Goal: Information Seeking & Learning: Find specific page/section

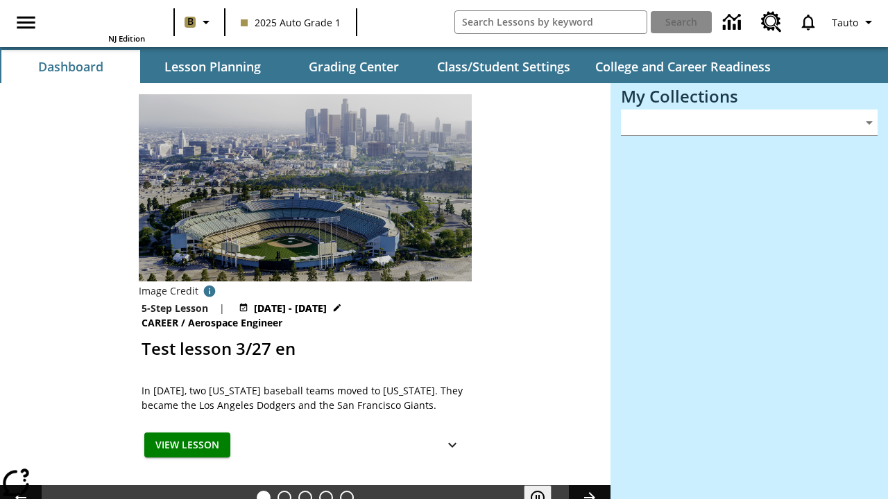
type input "-1"
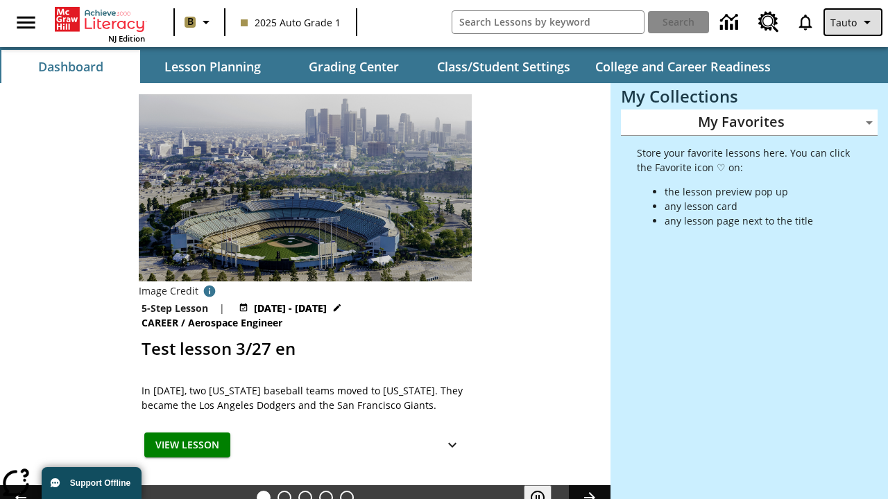
click at [854, 22] on span "Tauto" at bounding box center [843, 22] width 26 height 15
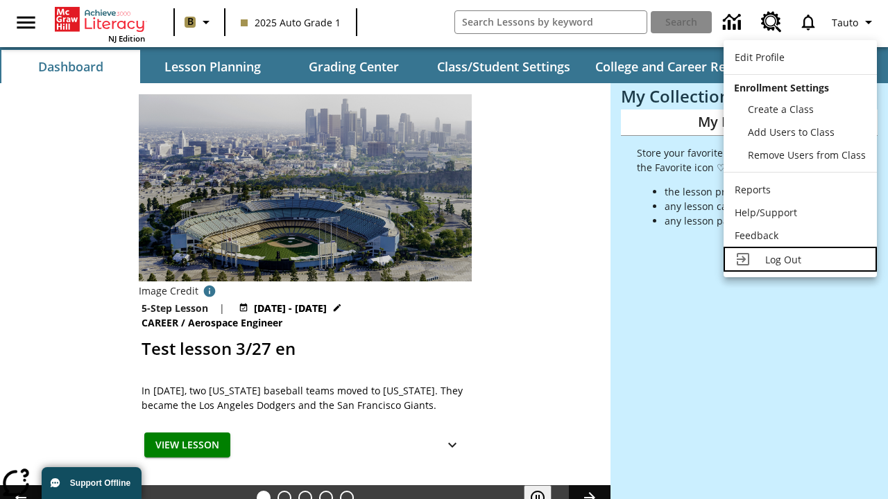
click at [800, 259] on span "Log Out" at bounding box center [783, 259] width 36 height 13
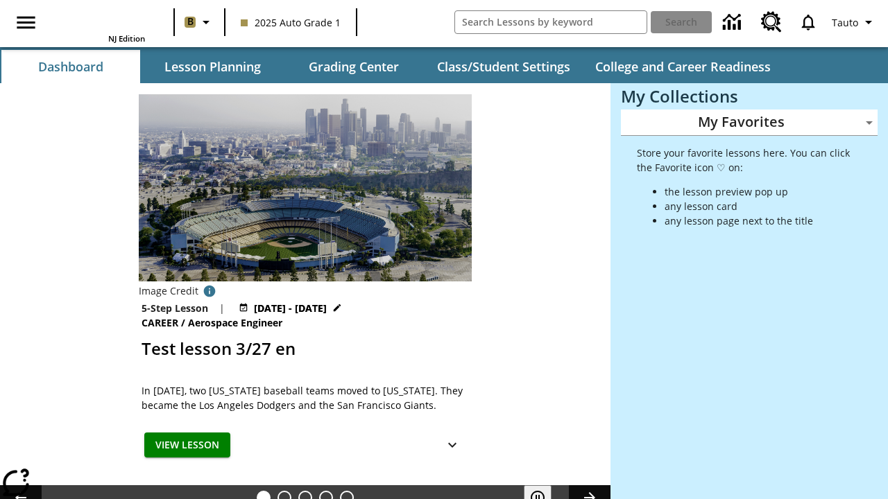
type input "-1"
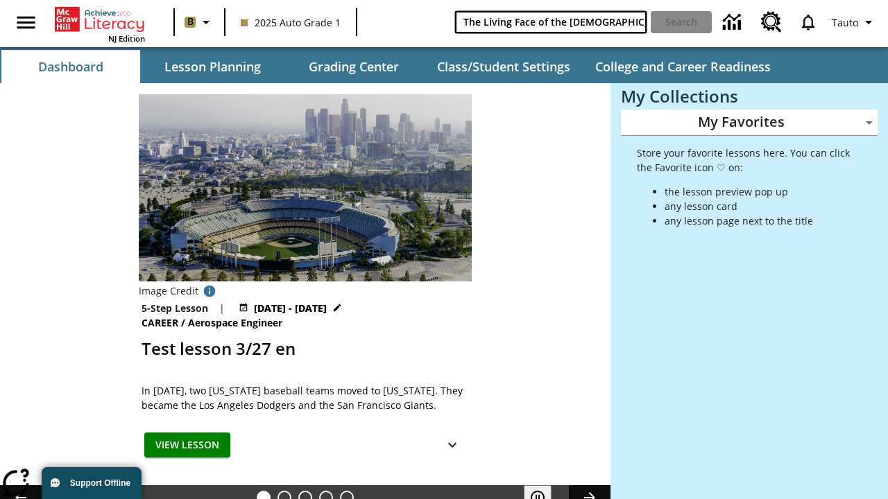
type input "The Living Face of the [DEMOGRAPHIC_DATA]"
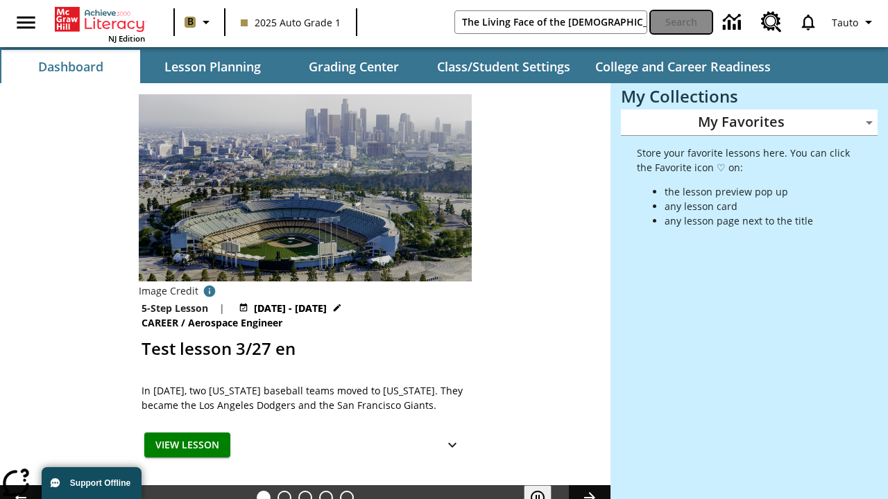
click at [681, 22] on button "Search" at bounding box center [681, 22] width 61 height 22
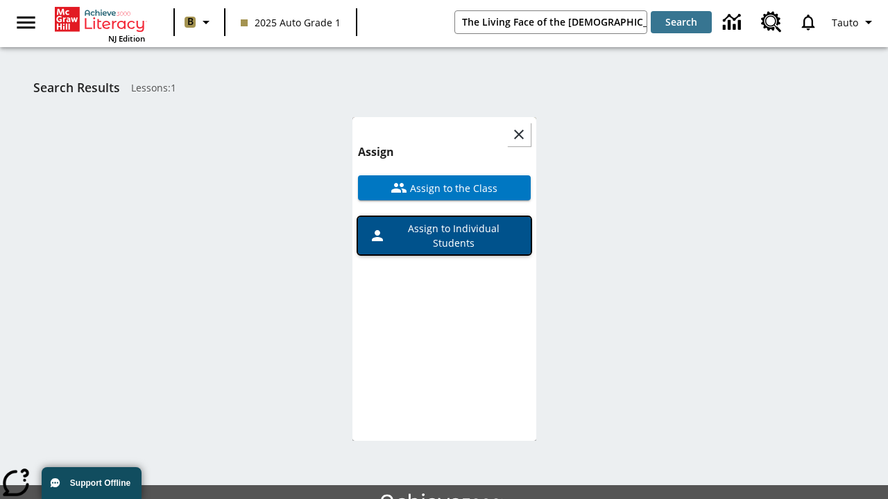
click at [444, 221] on span "Assign to Individual Students" at bounding box center [453, 235] width 134 height 29
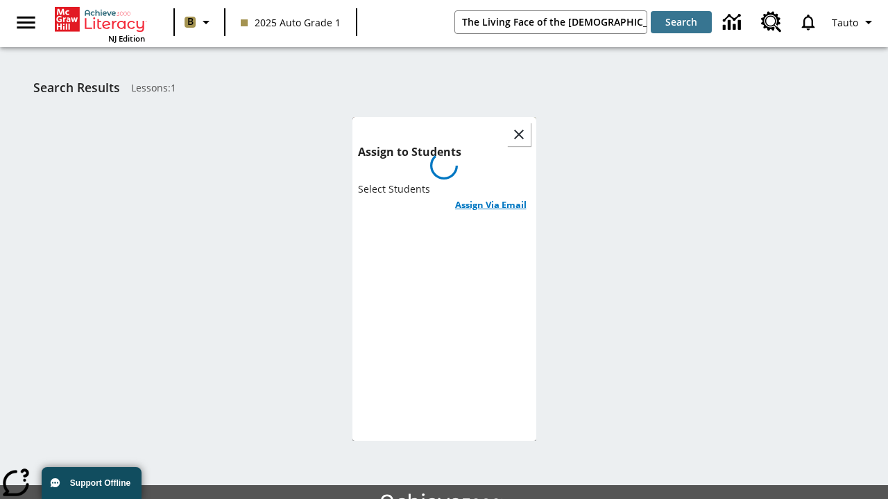
scroll to position [76, 0]
